Goal: Task Accomplishment & Management: Manage account settings

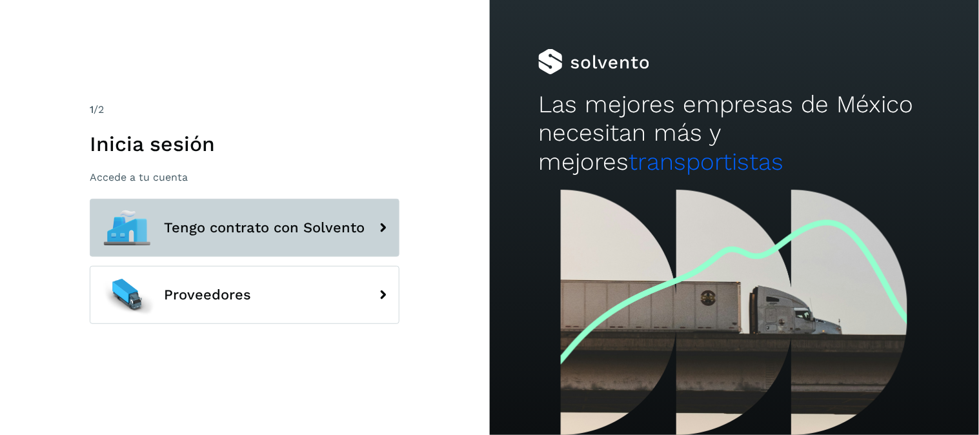
click at [338, 227] on span "Tengo contrato con Solvento" at bounding box center [264, 227] width 201 height 15
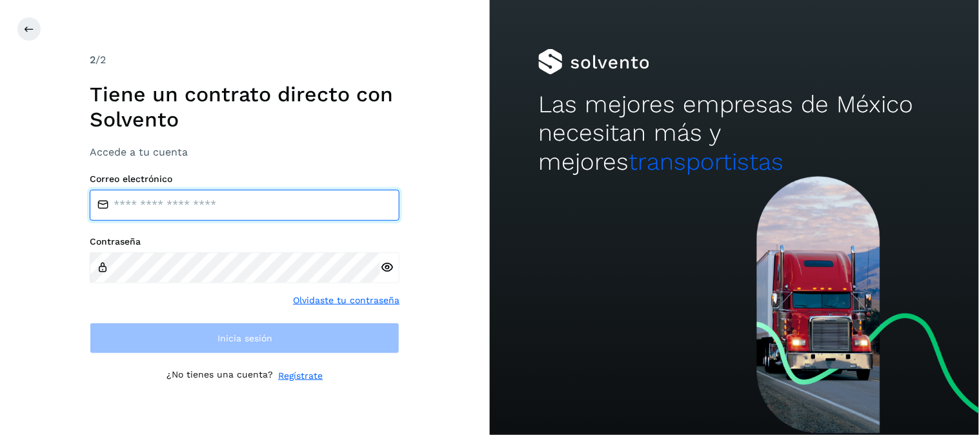
click at [236, 218] on input "email" at bounding box center [245, 205] width 310 height 31
type input "**********"
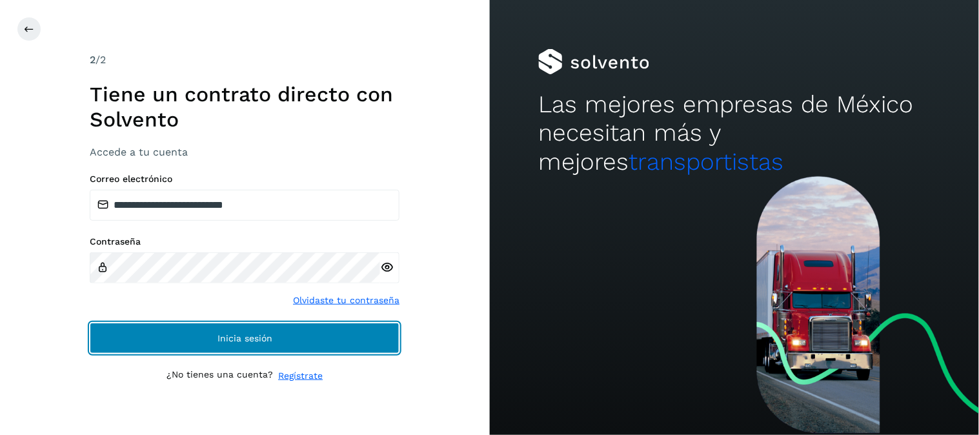
click at [178, 334] on button "Inicia sesión" at bounding box center [245, 338] width 310 height 31
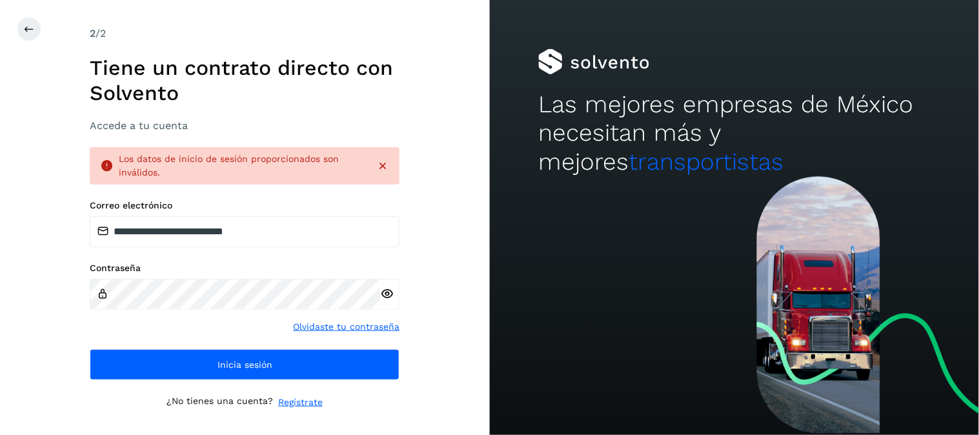
click at [391, 293] on icon at bounding box center [387, 294] width 14 height 14
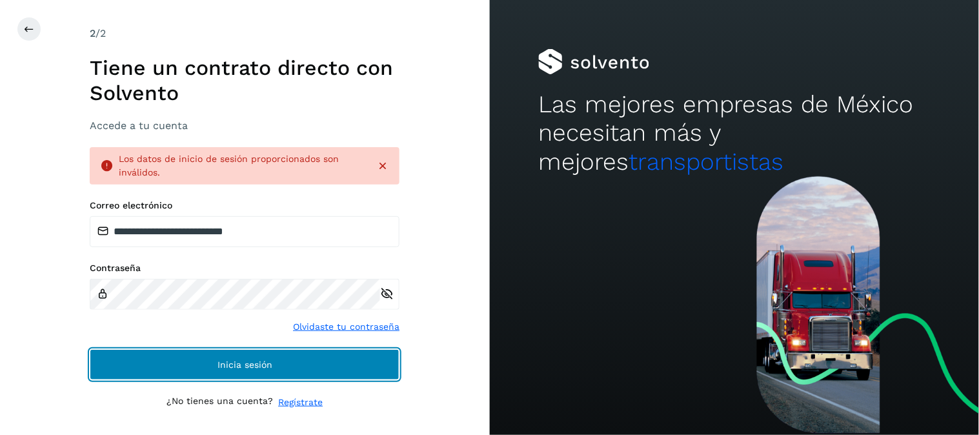
click at [189, 363] on button "Inicia sesión" at bounding box center [245, 364] width 310 height 31
click at [233, 369] on button "Inicia sesión" at bounding box center [245, 364] width 310 height 31
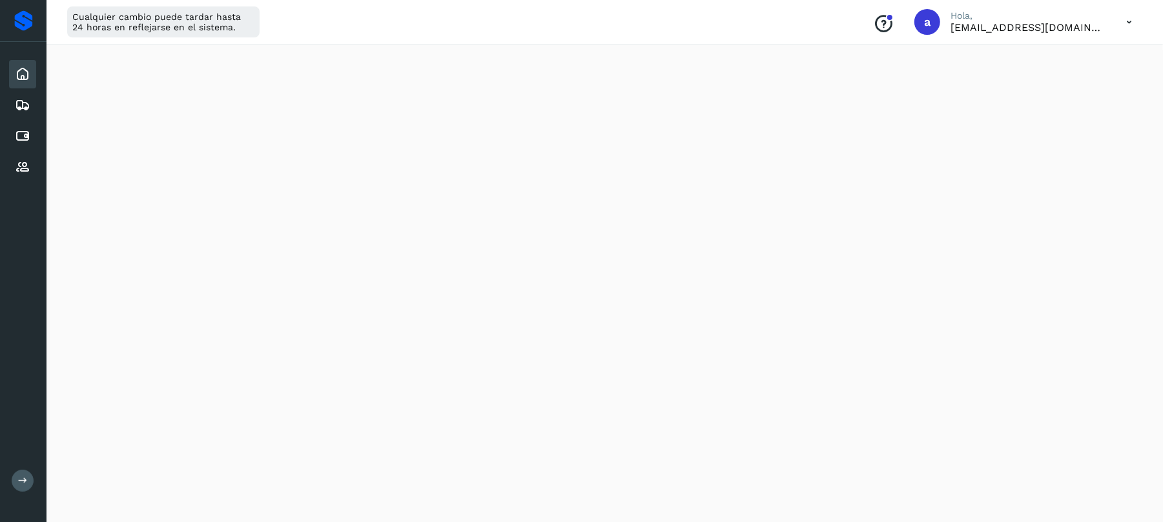
scroll to position [86, 0]
